Goal: Task Accomplishment & Management: Manage account settings

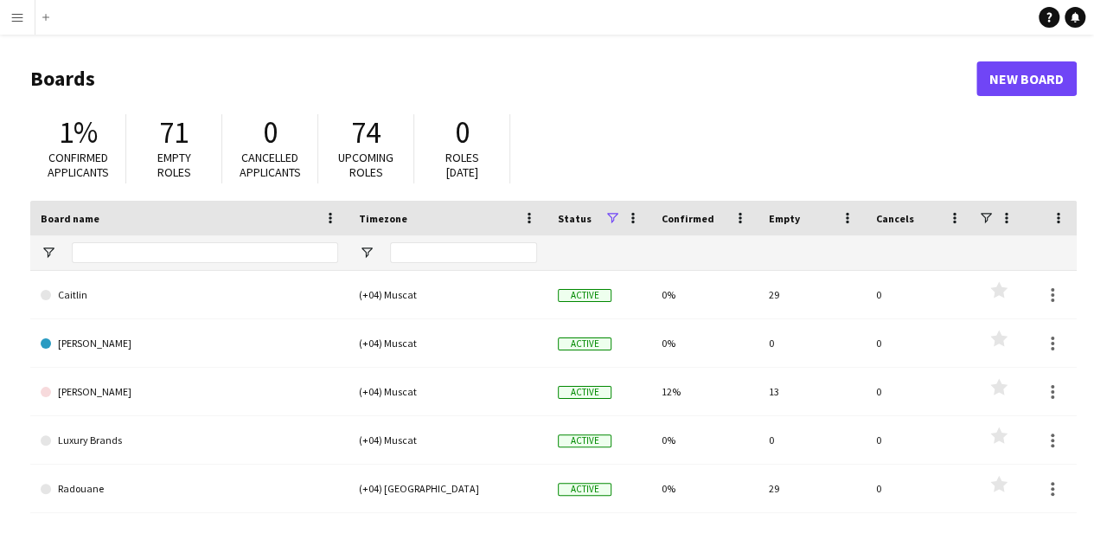
click at [21, 22] on app-icon "Menu" at bounding box center [17, 17] width 14 height 14
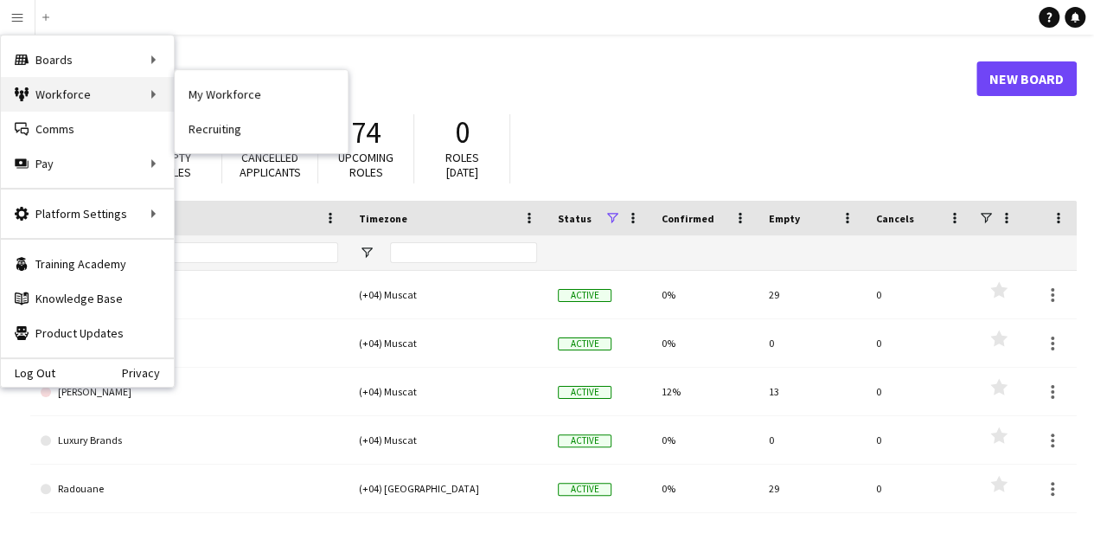
click at [59, 80] on div "Workforce Workforce" at bounding box center [87, 94] width 173 height 35
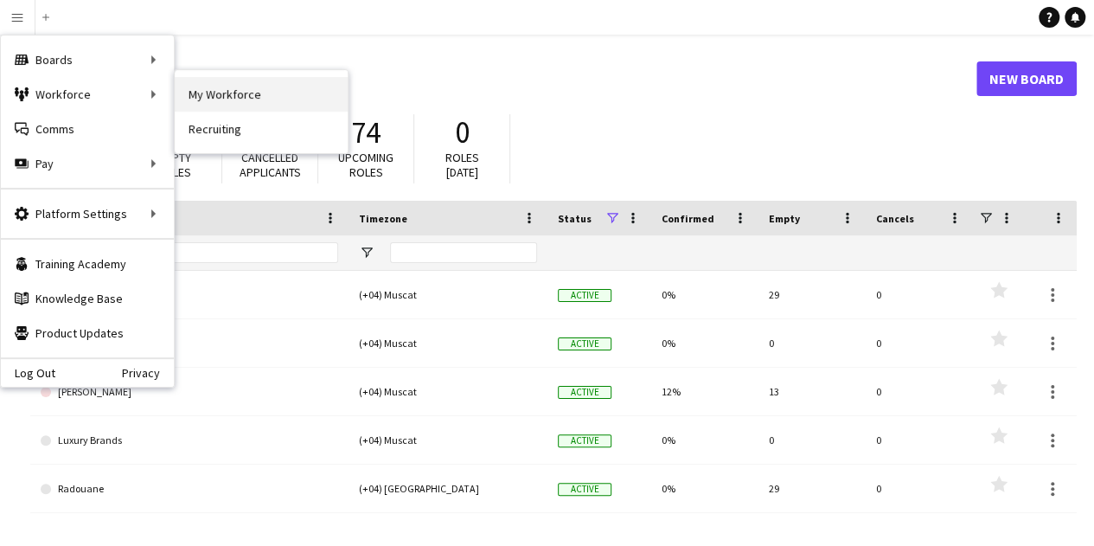
drag, startPoint x: 59, startPoint y: 80, endPoint x: 242, endPoint y: 99, distance: 184.4
click at [174, 99] on div "Boards Boards Boards All jobs Status Workforce Workforce My Workforce Recruitin…" at bounding box center [87, 111] width 173 height 152
click at [242, 99] on link "My Workforce" at bounding box center [261, 94] width 173 height 35
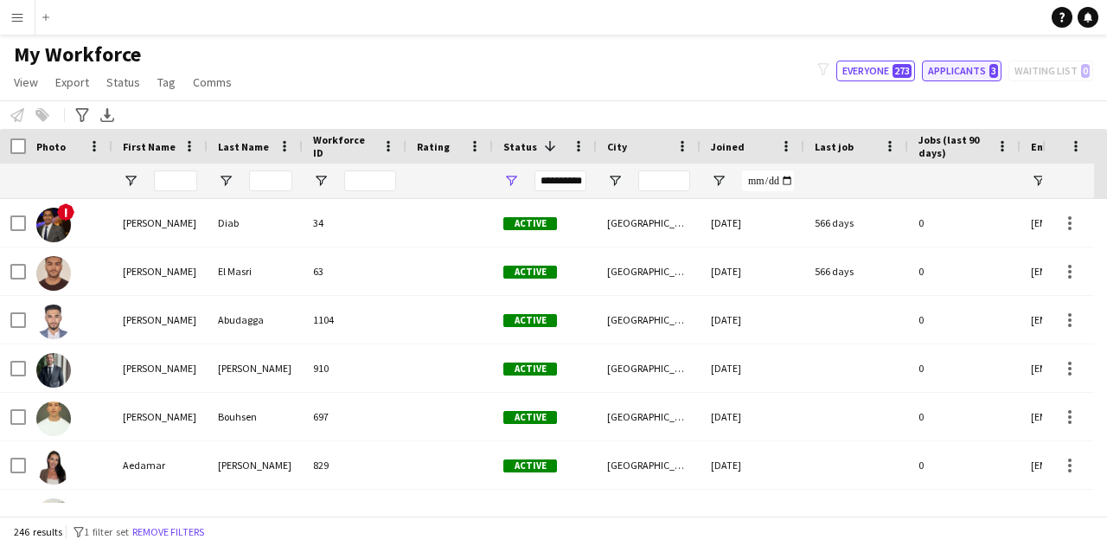
click at [964, 74] on button "Applicants 3" at bounding box center [962, 71] width 80 height 21
type input "**********"
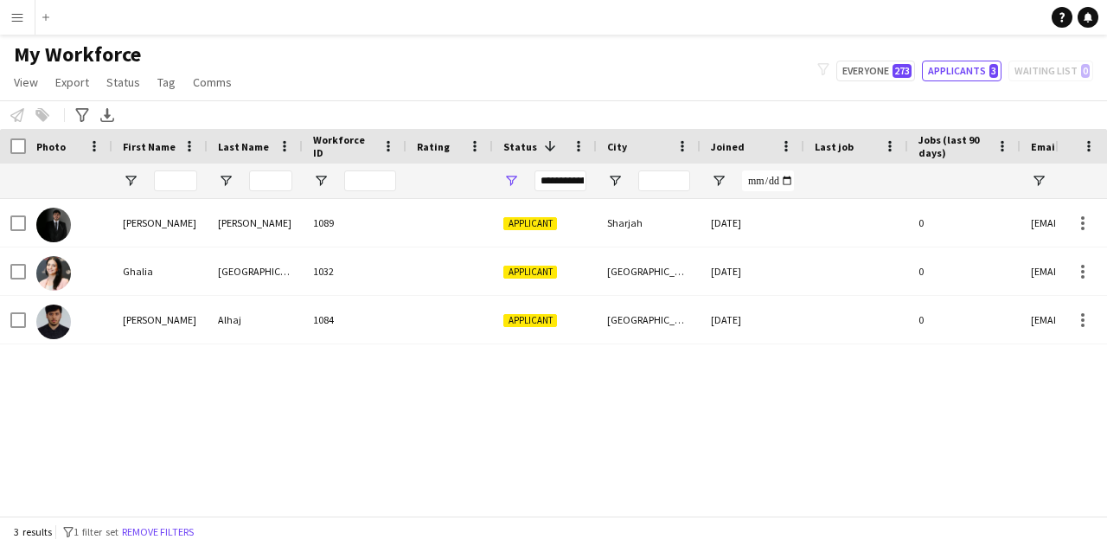
click at [1049, 70] on div "filter-1 Everyone 273 Applicants 3 Waiting list 0" at bounding box center [955, 71] width 304 height 21
click at [24, 86] on span "View" at bounding box center [26, 82] width 24 height 16
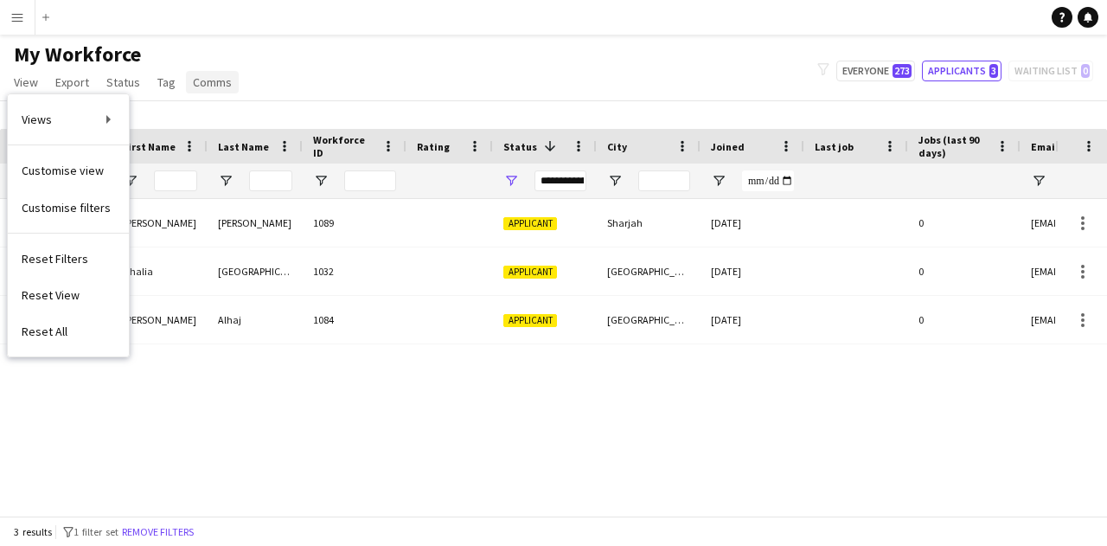
click at [221, 82] on span "Comms" at bounding box center [212, 82] width 39 height 16
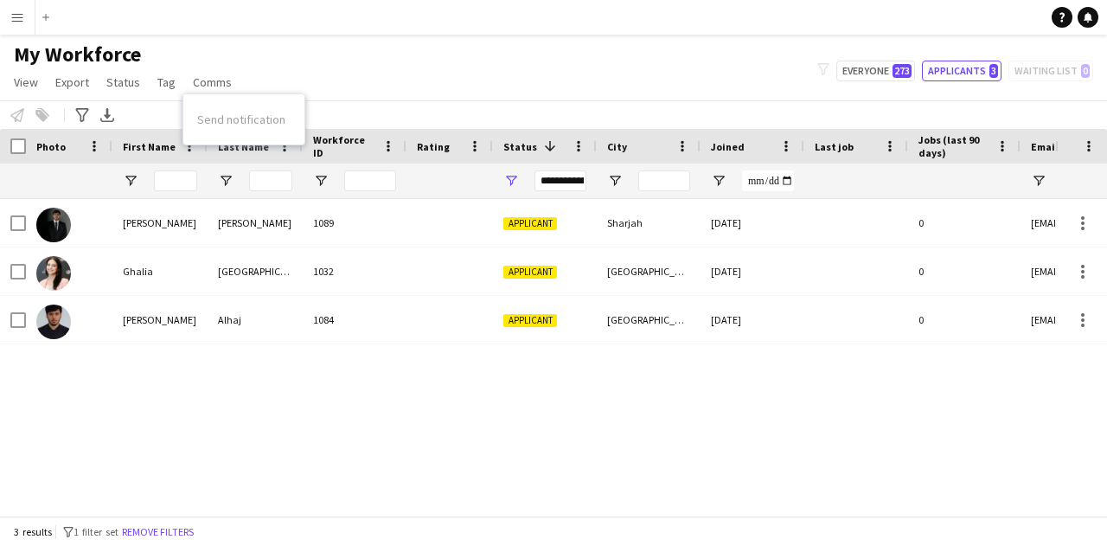
click at [283, 65] on div "My Workforce View Views Default view New view Update view Delete view Edit name…" at bounding box center [553, 71] width 1107 height 59
click at [22, 25] on button "Menu" at bounding box center [17, 17] width 35 height 35
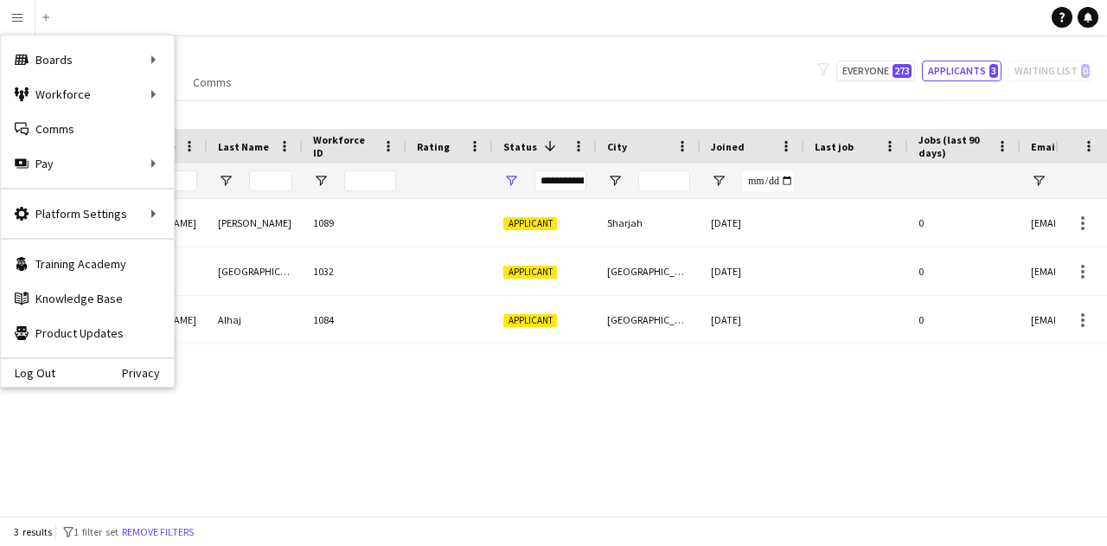
click at [468, 56] on div "My Workforce View Views Default view New view Update view Delete view Edit name…" at bounding box center [553, 71] width 1107 height 59
